Goal: Check status: Check status

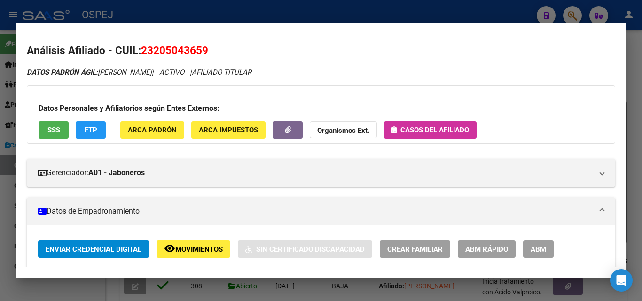
click at [475, 19] on div at bounding box center [321, 150] width 642 height 301
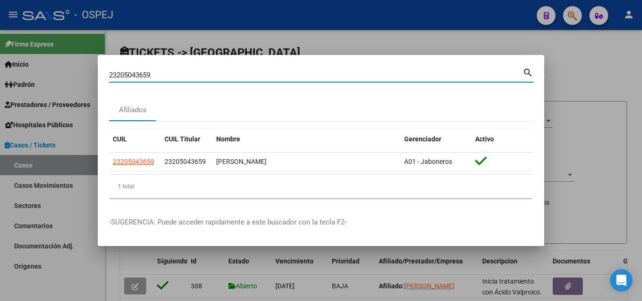
click at [160, 74] on input "23205043659" at bounding box center [316, 75] width 414 height 8
type input "2"
type input "HERRERO"
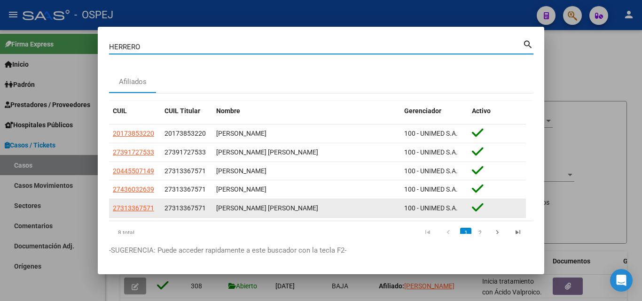
scroll to position [28, 0]
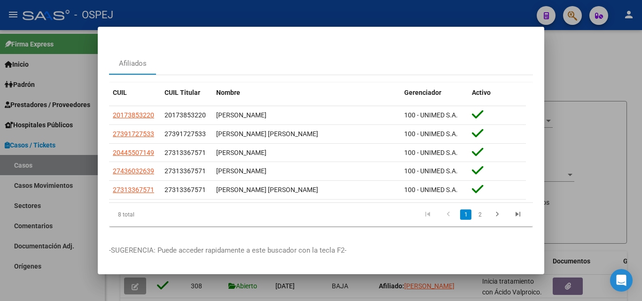
click at [572, 13] on div at bounding box center [321, 150] width 642 height 301
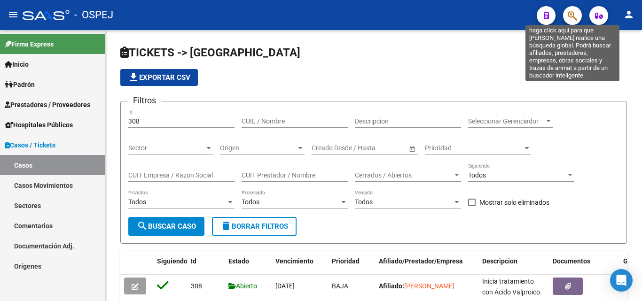
click at [573, 13] on icon "button" at bounding box center [572, 15] width 9 height 11
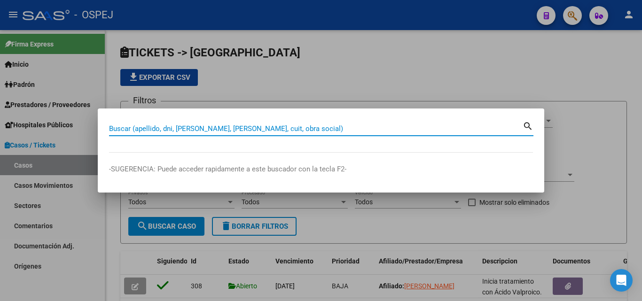
paste input "27351184669"
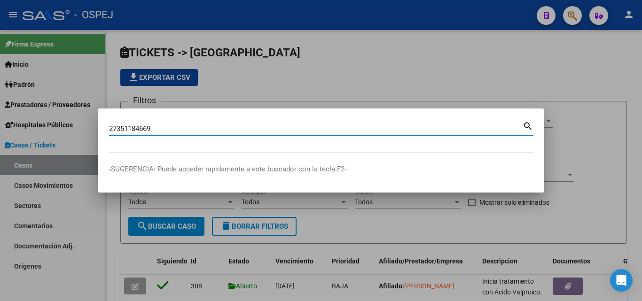
type input "27351184669"
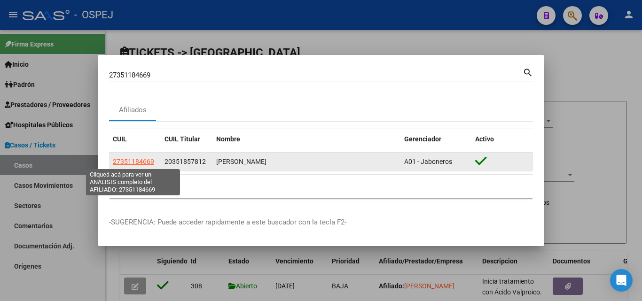
click at [135, 162] on span "27351184669" at bounding box center [133, 162] width 41 height 8
type textarea "27351184669"
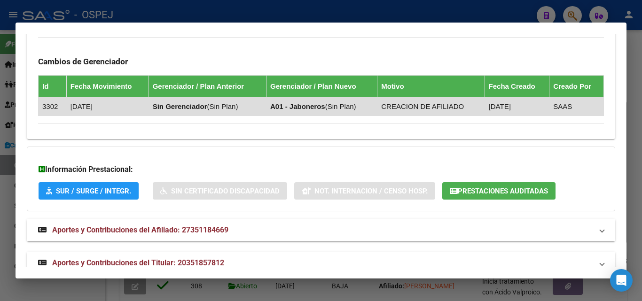
scroll to position [686, 0]
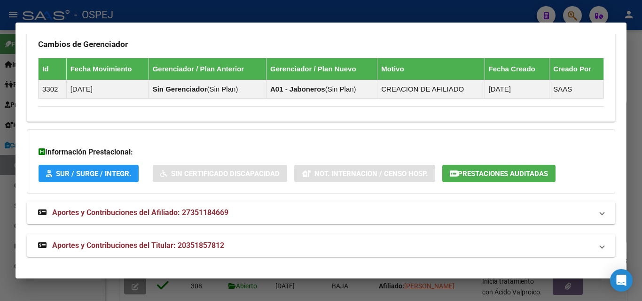
click at [503, 171] on span "Prestaciones Auditadas" at bounding box center [503, 174] width 90 height 8
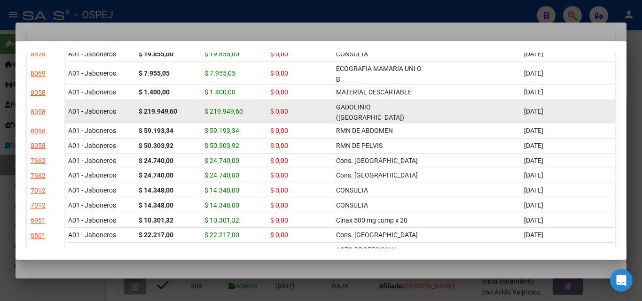
scroll to position [94, 0]
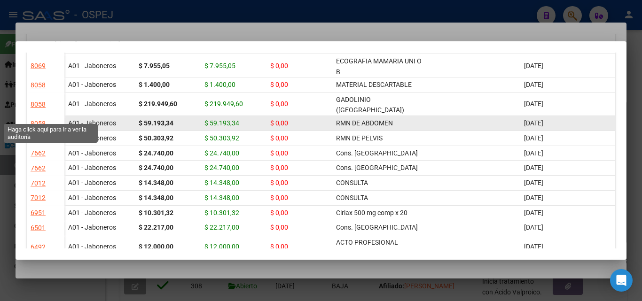
click at [35, 119] on div "8058" at bounding box center [38, 124] width 15 height 11
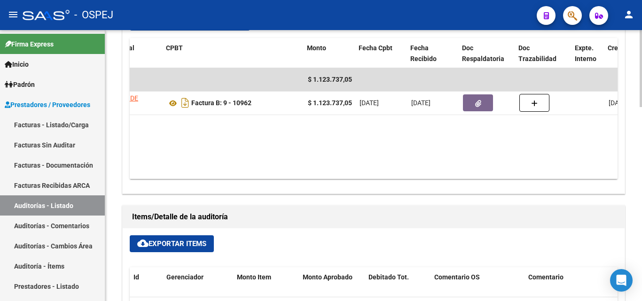
scroll to position [0, 181]
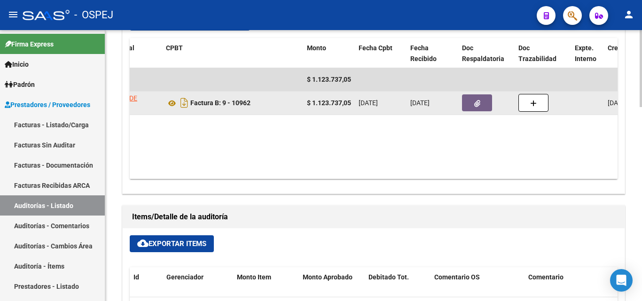
click at [483, 103] on button "button" at bounding box center [477, 103] width 30 height 17
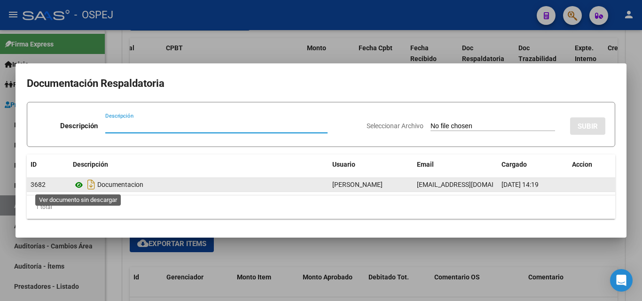
click at [78, 184] on icon at bounding box center [79, 185] width 12 height 11
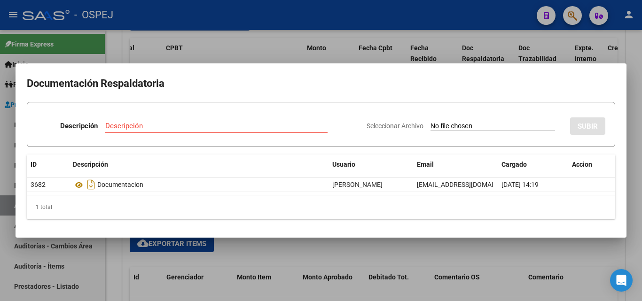
click at [237, 41] on div at bounding box center [321, 150] width 642 height 301
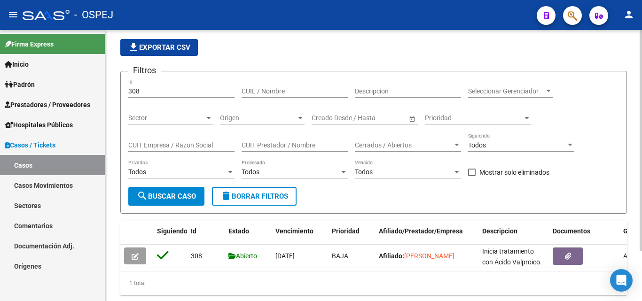
scroll to position [62, 0]
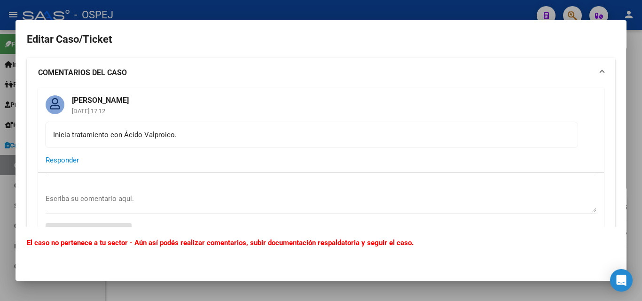
click at [576, 18] on div at bounding box center [321, 150] width 642 height 301
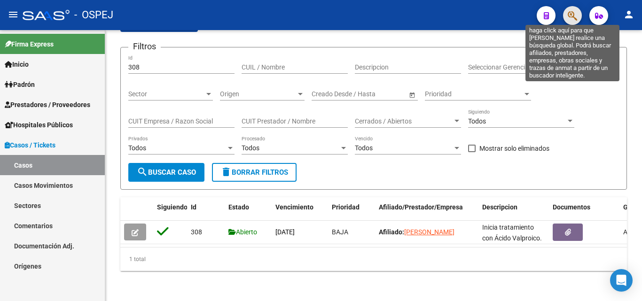
click at [576, 18] on icon "button" at bounding box center [572, 15] width 9 height 11
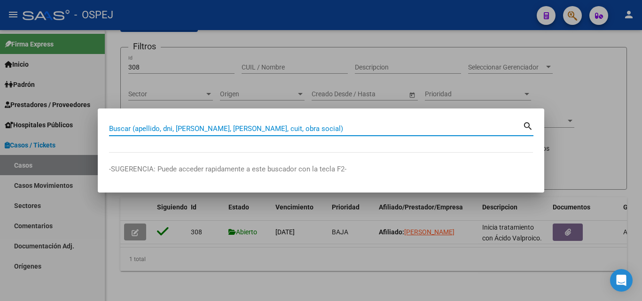
paste input "27351184669"
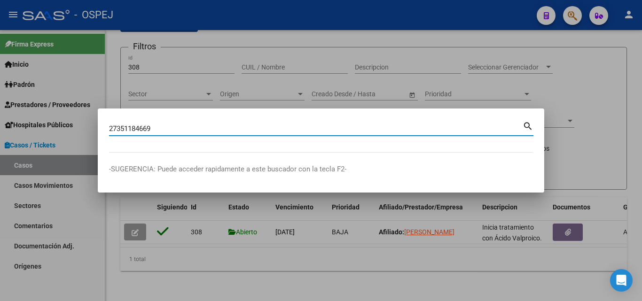
type input "27351184669"
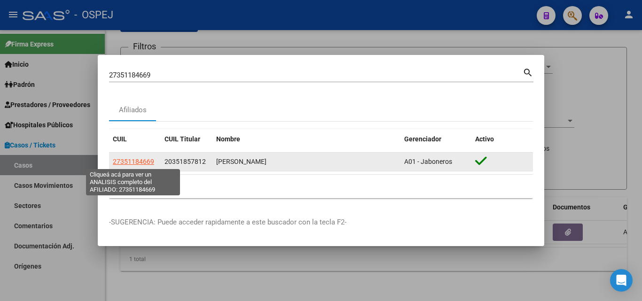
click at [144, 163] on span "27351184669" at bounding box center [133, 162] width 41 height 8
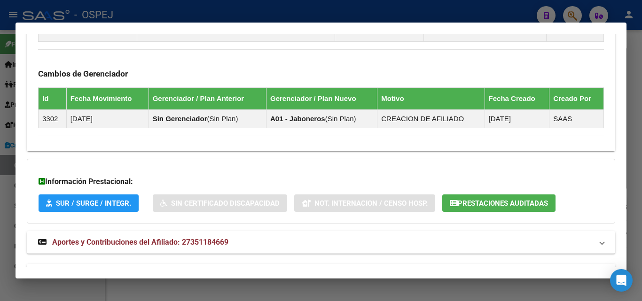
scroll to position [686, 0]
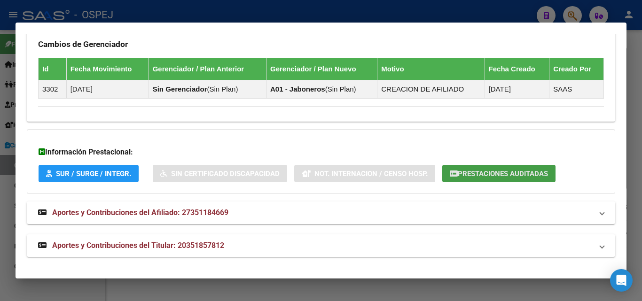
click at [477, 171] on span "Prestaciones Auditadas" at bounding box center [503, 174] width 90 height 8
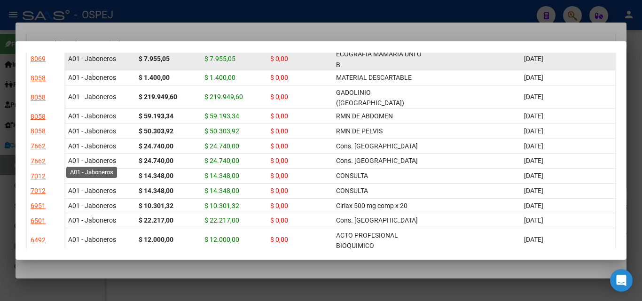
scroll to position [94, 0]
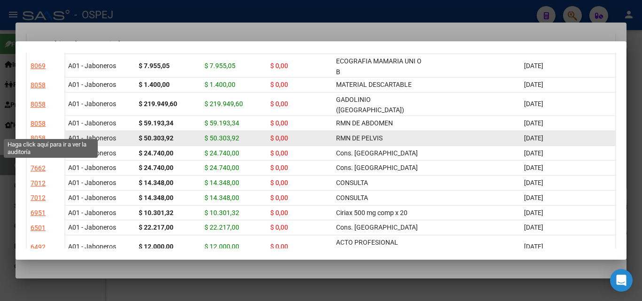
click at [37, 133] on div "8058" at bounding box center [38, 138] width 15 height 11
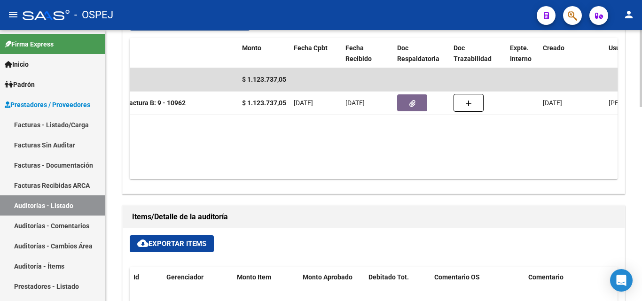
scroll to position [0, 247]
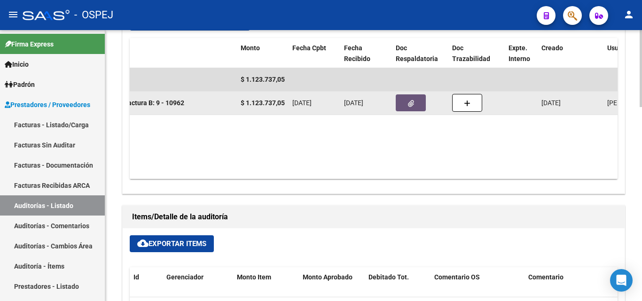
click at [405, 99] on button "button" at bounding box center [411, 103] width 30 height 17
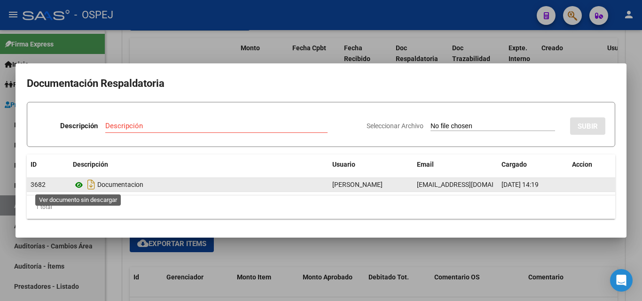
click at [80, 184] on icon at bounding box center [79, 185] width 12 height 11
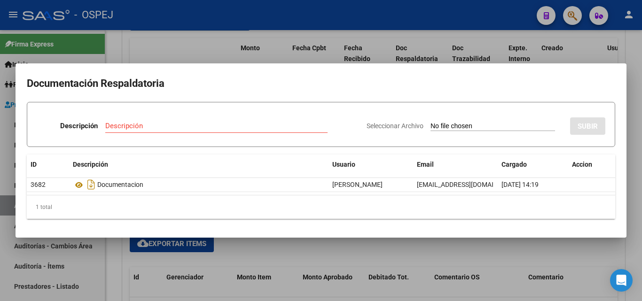
click at [573, 12] on div at bounding box center [321, 150] width 642 height 301
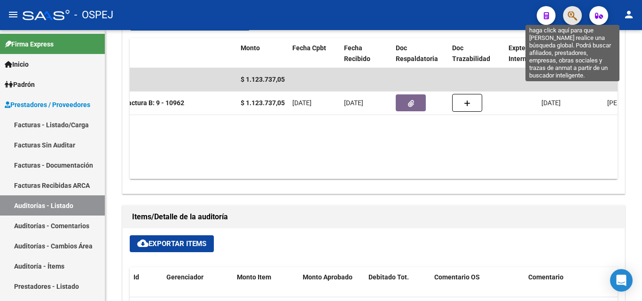
click at [574, 12] on icon "button" at bounding box center [572, 15] width 9 height 11
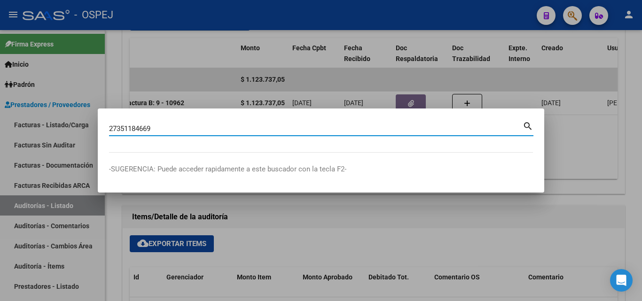
type input "27351184669"
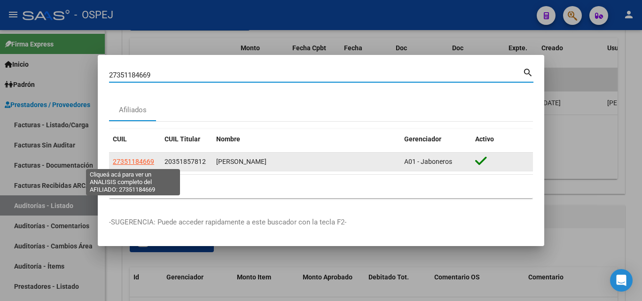
click at [118, 161] on span "27351184669" at bounding box center [133, 162] width 41 height 8
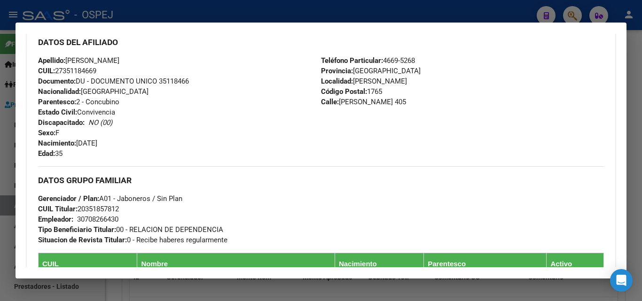
scroll to position [329, 0]
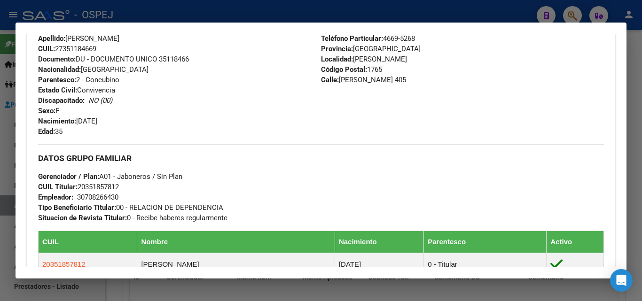
click at [269, 17] on div at bounding box center [321, 150] width 642 height 301
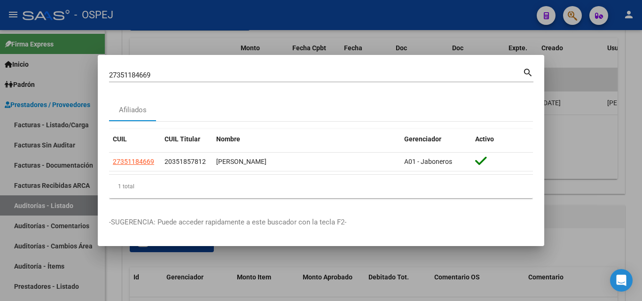
click at [167, 41] on div at bounding box center [321, 150] width 642 height 301
